Goal: Task Accomplishment & Management: Manage account settings

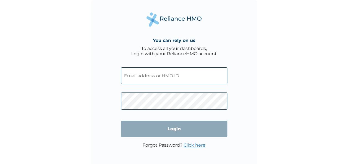
click at [161, 75] on input "text" at bounding box center [174, 76] width 106 height 17
type input "[PERSON_NAME][EMAIL_ADDRESS][PERSON_NAME][DOMAIN_NAME]"
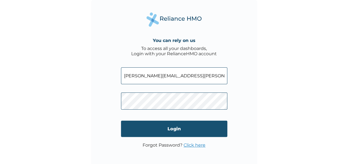
click at [175, 130] on input "Login" at bounding box center [174, 129] width 106 height 16
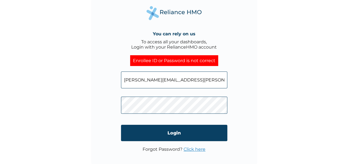
scroll to position [2, 0]
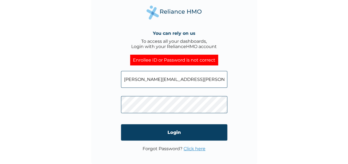
click at [195, 151] on link "Click here" at bounding box center [195, 148] width 22 height 5
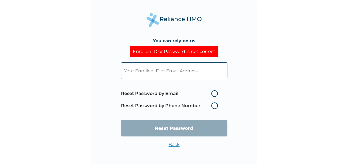
scroll to position [0, 0]
click at [165, 74] on input "text" at bounding box center [174, 71] width 106 height 17
click at [293, 89] on div "You can rely on us Enrollee ID or Password is not correct Reset Password by Ema…" at bounding box center [174, 82] width 348 height 164
click at [154, 94] on label "Reset Password by Email" at bounding box center [171, 94] width 100 height 7
click at [203, 94] on input "Reset Password by Email" at bounding box center [207, 93] width 9 height 9
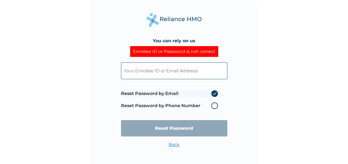
radio input "true"
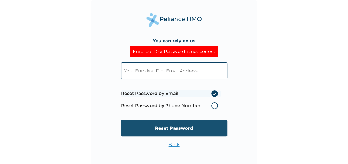
click at [173, 131] on input "Reset Password" at bounding box center [174, 128] width 106 height 16
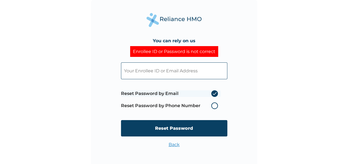
click at [147, 72] on input "text" at bounding box center [174, 71] width 106 height 17
type input "[PERSON_NAME][EMAIL_ADDRESS][PERSON_NAME][DOMAIN_NAME]"
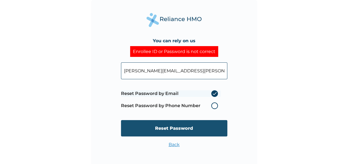
click at [166, 128] on input "Reset Password" at bounding box center [174, 128] width 106 height 16
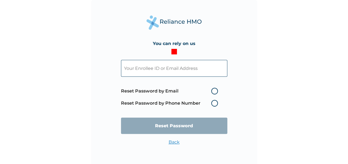
click at [159, 66] on input "text" at bounding box center [174, 68] width 106 height 17
click at [287, 113] on div "You can rely on us Reset Password by Email Reset Password by Phone Number Reset…" at bounding box center [174, 82] width 348 height 164
click at [160, 104] on label "Reset Password by Phone Number" at bounding box center [171, 103] width 100 height 7
click at [172, 66] on input "text" at bounding box center [174, 68] width 106 height 17
type input "[PERSON_NAME][EMAIL_ADDRESS][PERSON_NAME][DOMAIN_NAME]"
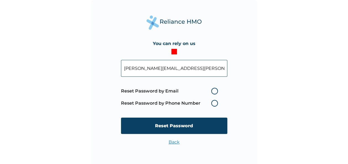
click at [215, 103] on label "Reset Password by Phone Number" at bounding box center [171, 103] width 100 height 7
click at [216, 103] on label "Reset Password by Phone Number" at bounding box center [171, 103] width 100 height 7
click at [150, 103] on label "Reset Password by Phone Number" at bounding box center [171, 103] width 100 height 7
click at [167, 92] on label "Reset Password by Email" at bounding box center [171, 91] width 100 height 7
click at [203, 92] on input "Reset Password by Email" at bounding box center [207, 91] width 9 height 9
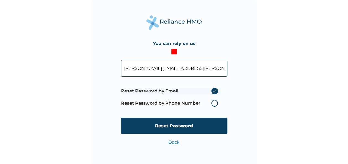
radio input "true"
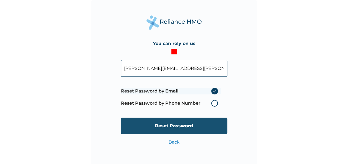
click at [172, 127] on input "Reset Password" at bounding box center [174, 126] width 106 height 16
